Goal: Answer question/provide support

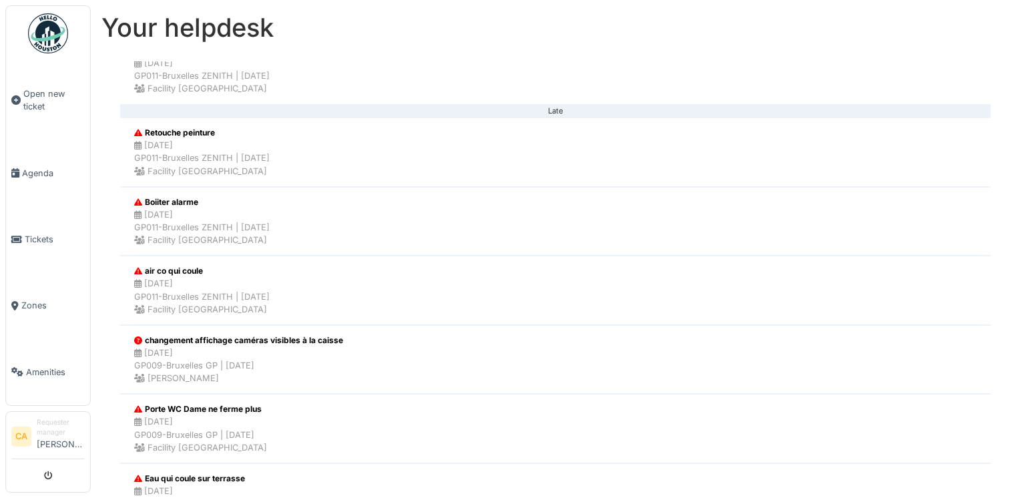
scroll to position [534, 0]
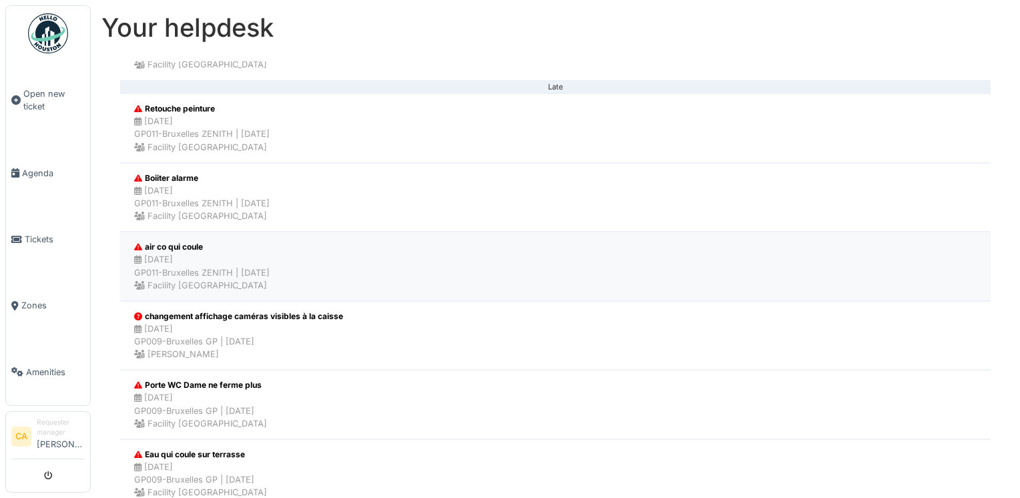
click at [252, 242] on div "air co qui coule" at bounding box center [202, 247] width 136 height 12
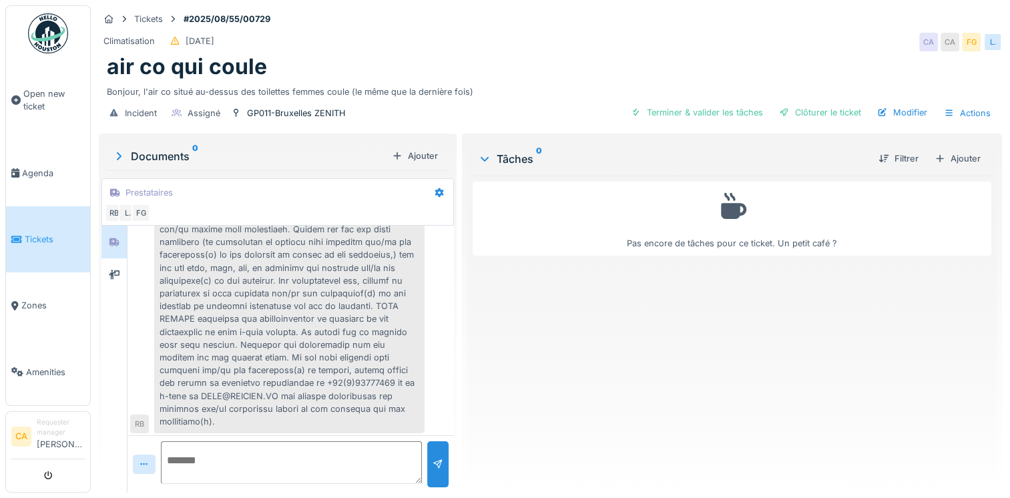
scroll to position [867, 0]
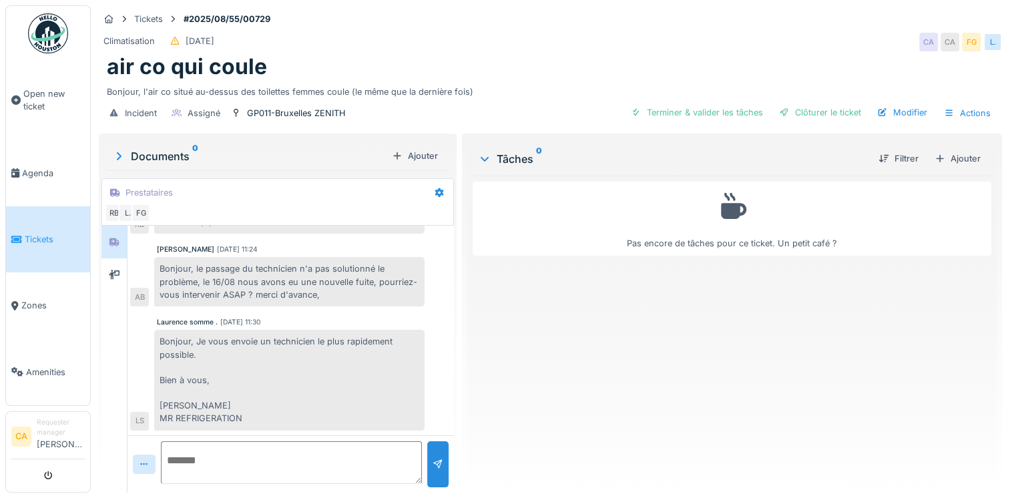
click at [298, 453] on textarea at bounding box center [291, 462] width 261 height 43
type textarea "**********"
click at [431, 455] on div at bounding box center [437, 464] width 21 height 46
